Goal: Information Seeking & Learning: Learn about a topic

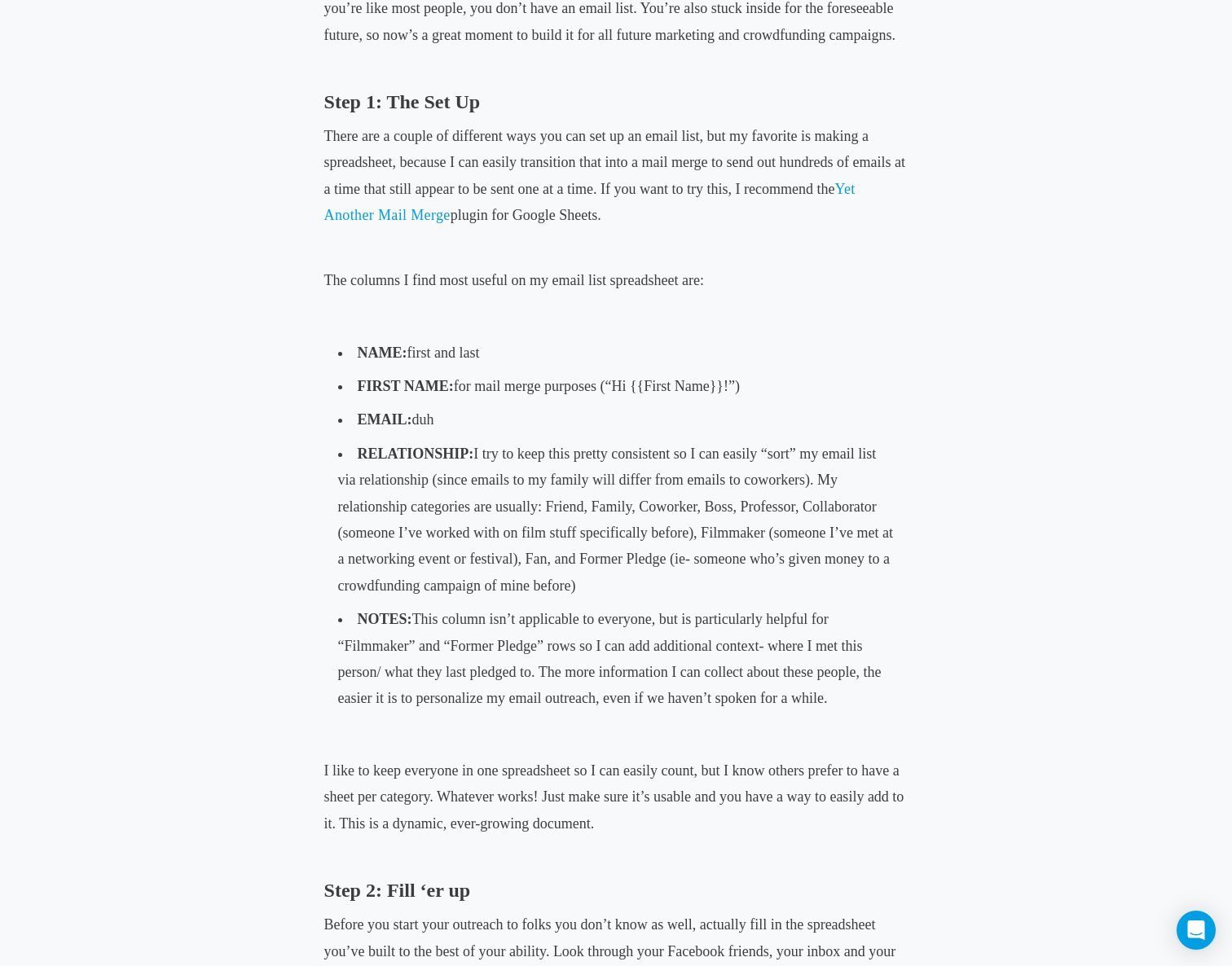
scroll to position [840, 0]
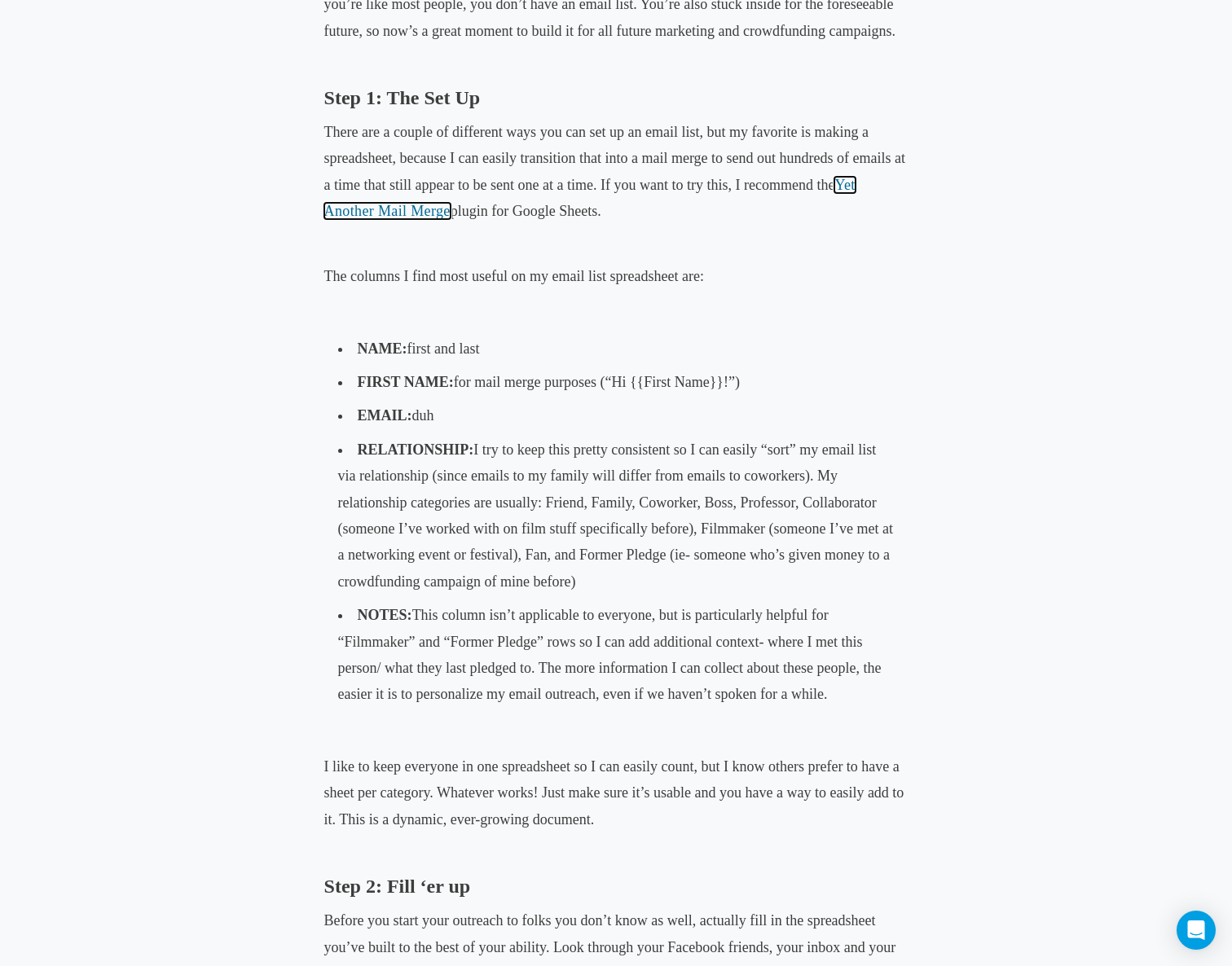
click at [848, 183] on span "Yet Another Mail Merge" at bounding box center [590, 198] width 531 height 43
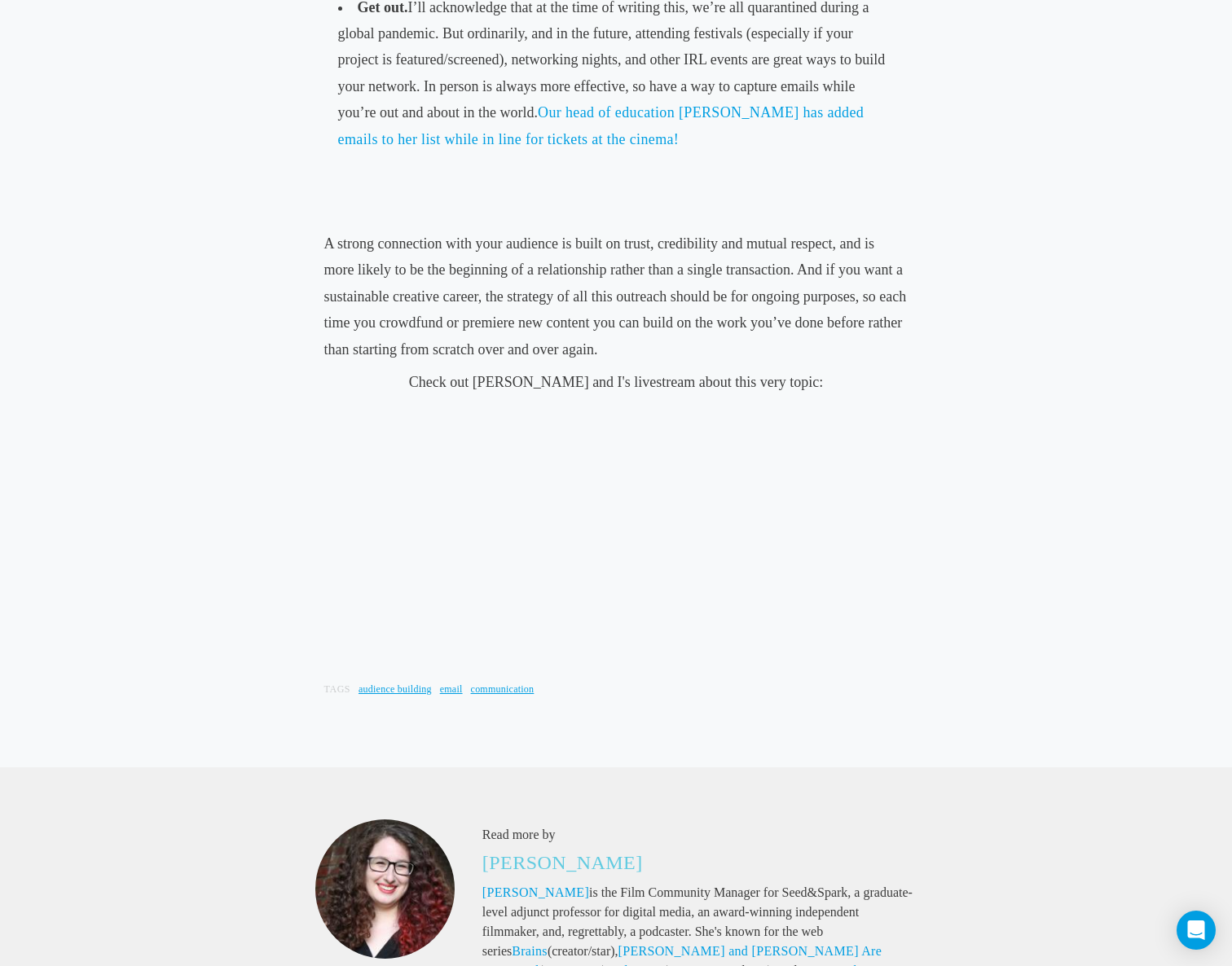
scroll to position [3149, 0]
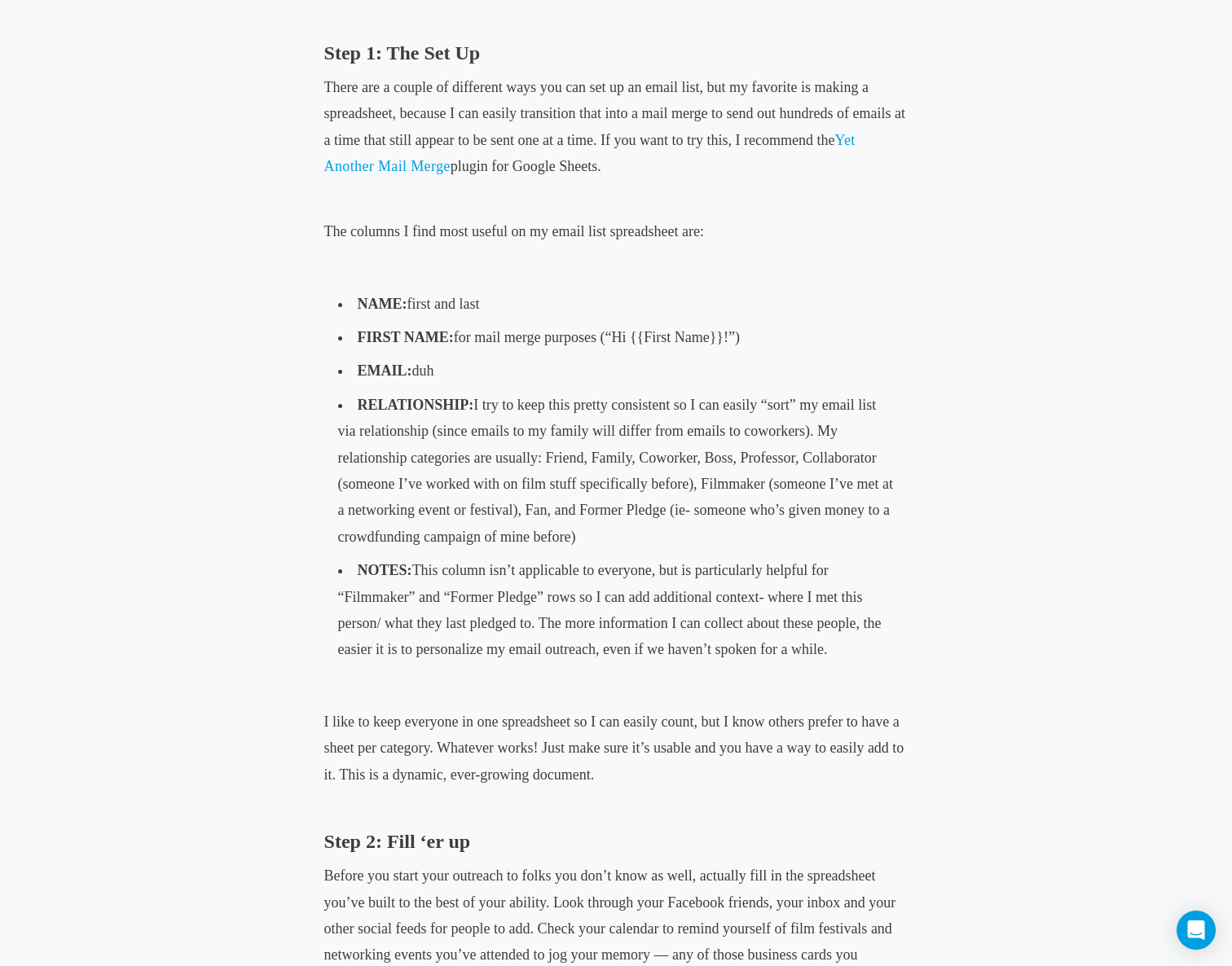
scroll to position [1171, 0]
